Goal: Task Accomplishment & Management: Manage account settings

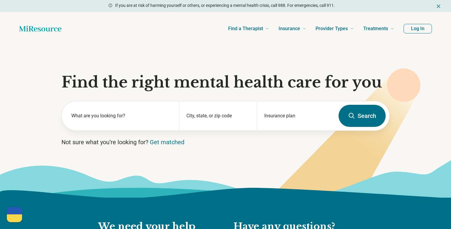
click at [428, 27] on button "Log In" at bounding box center [417, 29] width 28 height 10
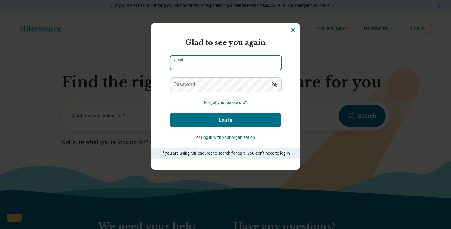
type input "**********"
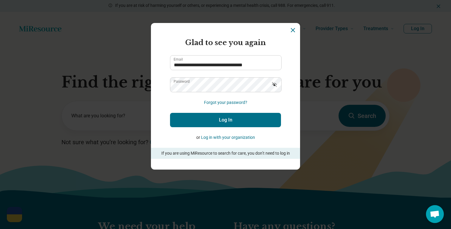
scroll to position [89, 0]
click at [216, 123] on button "Log In" at bounding box center [225, 120] width 111 height 14
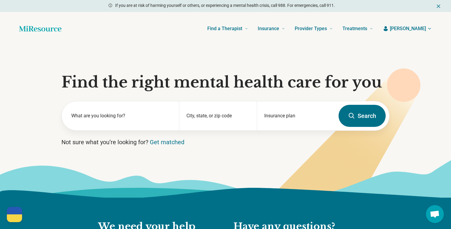
click at [415, 30] on span "[PERSON_NAME]" at bounding box center [408, 28] width 36 height 7
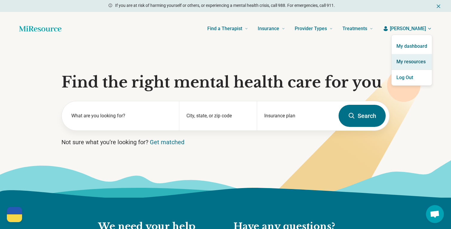
click at [414, 60] on link "My resources" at bounding box center [411, 62] width 40 height 16
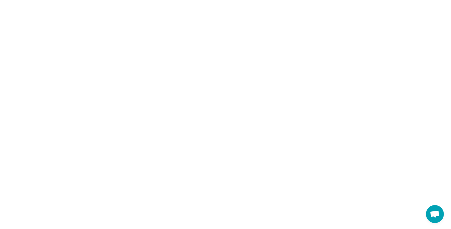
click at [414, 0] on html "Help [GEOGRAPHIC_DATA]! #StandWithUkraine See how to help Donate 💸 Support [GEO…" at bounding box center [225, 0] width 451 height 0
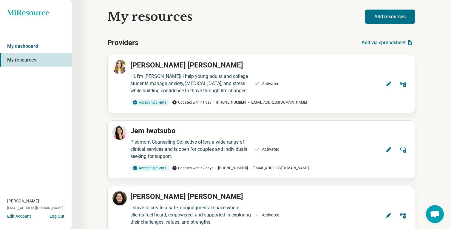
click at [27, 43] on link "My dashboard" at bounding box center [36, 46] width 72 height 14
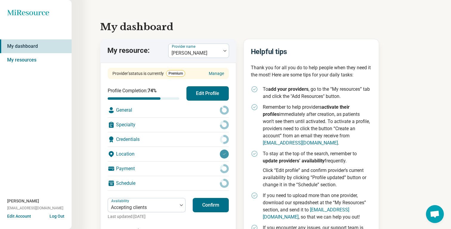
click at [216, 198] on button "Confirm" at bounding box center [211, 205] width 36 height 14
click at [221, 53] on div at bounding box center [225, 51] width 8 height 14
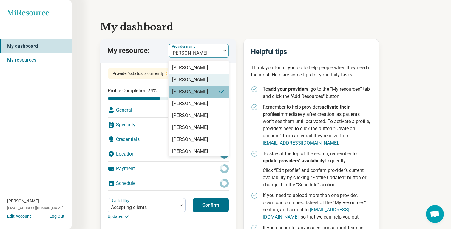
click at [209, 85] on div "[PERSON_NAME]" at bounding box center [198, 80] width 60 height 12
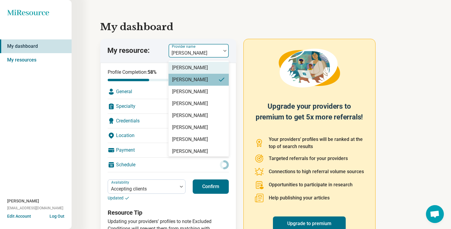
click at [215, 51] on div at bounding box center [195, 53] width 48 height 8
click at [201, 69] on div "[PERSON_NAME]" at bounding box center [198, 68] width 60 height 12
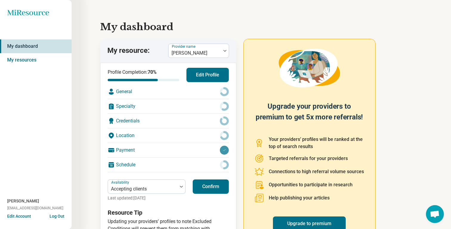
click at [213, 185] on button "Confirm" at bounding box center [211, 186] width 36 height 14
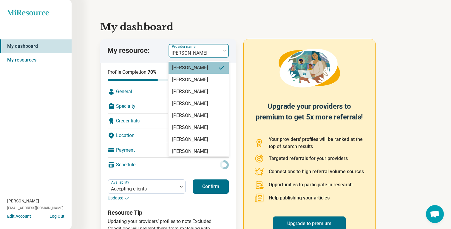
click at [216, 56] on div at bounding box center [195, 53] width 48 height 8
click at [204, 149] on div "[PERSON_NAME]" at bounding box center [198, 151] width 60 height 12
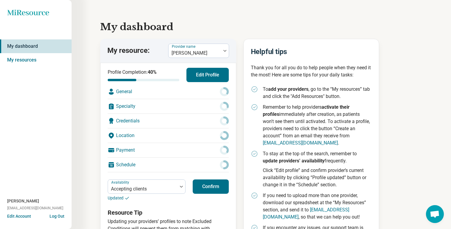
click at [210, 189] on button "Confirm" at bounding box center [211, 186] width 36 height 14
click at [217, 185] on button "Confirm" at bounding box center [211, 186] width 36 height 14
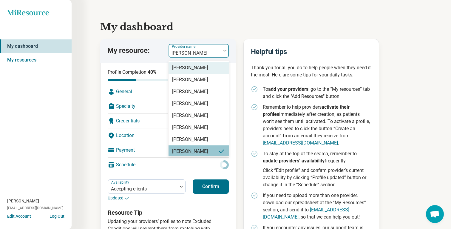
click at [219, 51] on div "[PERSON_NAME]" at bounding box center [194, 50] width 52 height 13
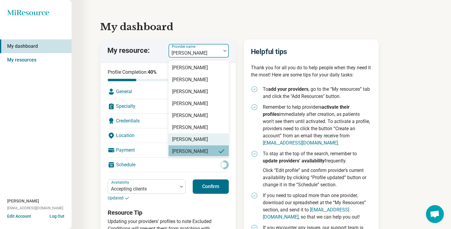
click at [206, 142] on div "[PERSON_NAME]" at bounding box center [198, 139] width 60 height 12
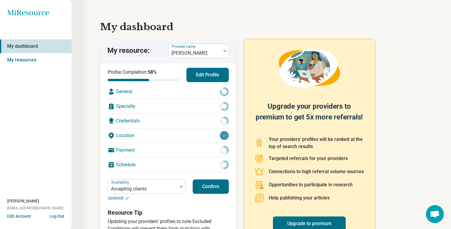
click at [217, 185] on button "Confirm" at bounding box center [211, 186] width 36 height 14
click at [208, 184] on button "Confirm" at bounding box center [211, 186] width 36 height 14
click at [212, 51] on div at bounding box center [195, 53] width 48 height 8
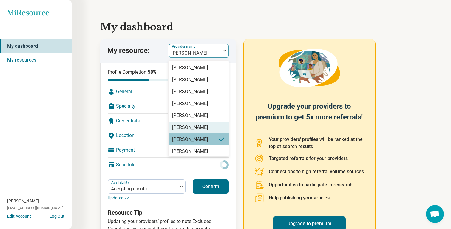
click at [199, 127] on div "[PERSON_NAME]" at bounding box center [190, 127] width 36 height 7
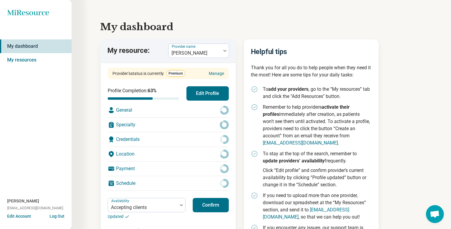
click at [207, 200] on button "Confirm" at bounding box center [211, 205] width 36 height 14
